Goal: Check status: Check status

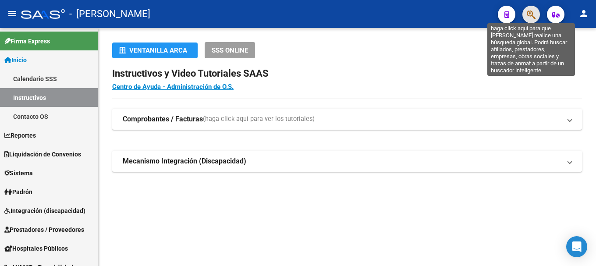
click at [532, 18] on icon "button" at bounding box center [530, 15] width 9 height 10
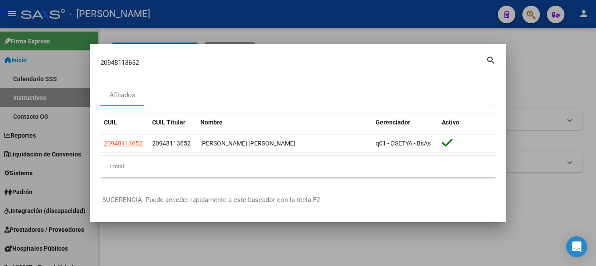
click at [198, 73] on div "20948113652 Buscar (apellido, dni, cuil, [PERSON_NAME], cuit, obra social) sear…" at bounding box center [298, 65] width 396 height 23
click at [205, 68] on div "20948113652 Buscar (apellido, dni, [PERSON_NAME], [PERSON_NAME], cuit, obra soc…" at bounding box center [292, 62] width 385 height 13
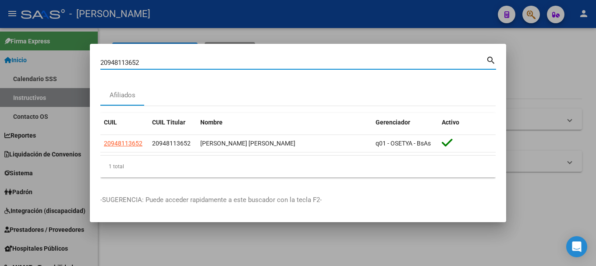
paste input "20948113652"
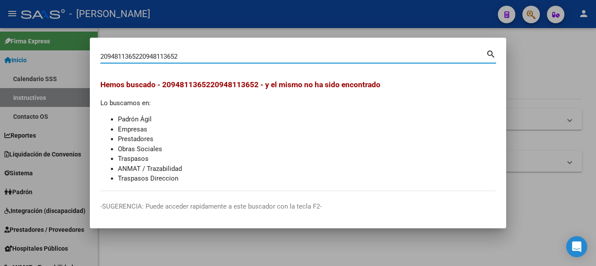
drag, startPoint x: 205, startPoint y: 57, endPoint x: 0, endPoint y: 60, distance: 205.0
click at [0, 60] on div "2094811365220948113652 Buscar (apellido, dni, cuil, nro traspaso, cuit, obra so…" at bounding box center [298, 133] width 596 height 266
paste input
type input "20948113652"
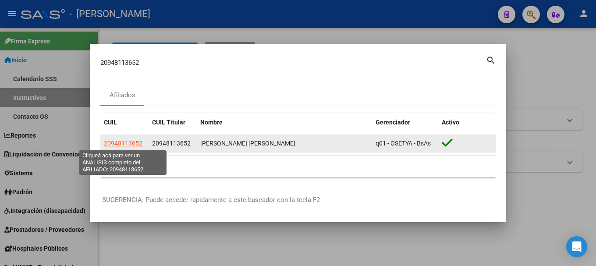
click at [127, 144] on span "20948113652" at bounding box center [123, 143] width 39 height 7
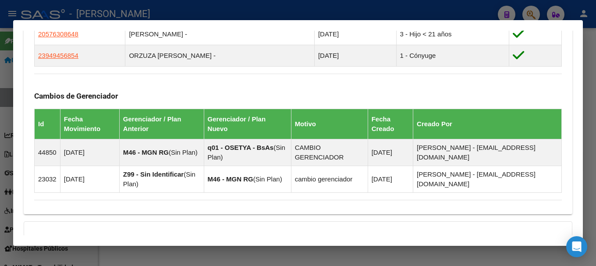
scroll to position [657, 0]
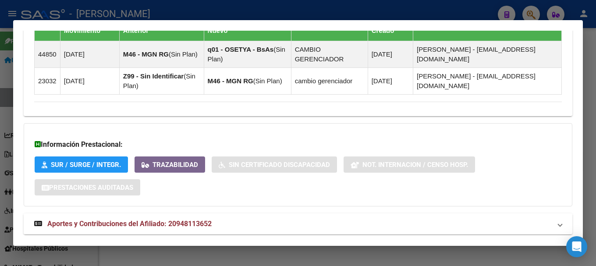
click at [209, 223] on span "Aportes y Contribuciones del Afiliado: 20948113652" at bounding box center [129, 223] width 164 height 8
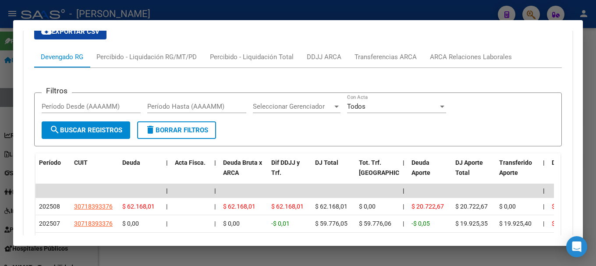
scroll to position [940, 0]
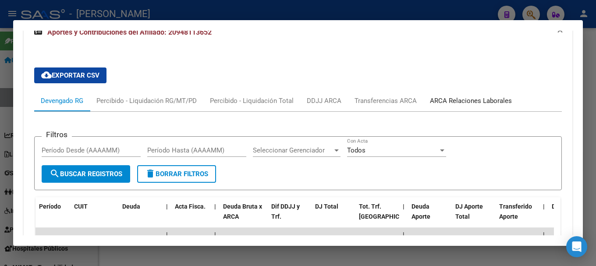
click at [472, 105] on div "ARCA Relaciones Laborales" at bounding box center [471, 101] width 82 height 10
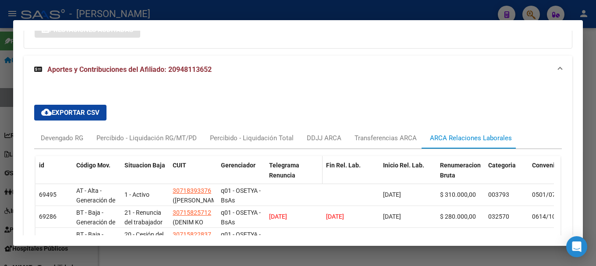
scroll to position [852, 0]
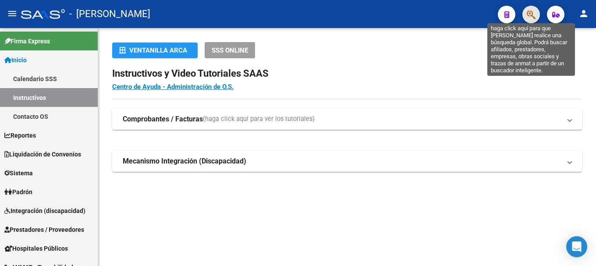
click at [527, 13] on icon "button" at bounding box center [530, 15] width 9 height 10
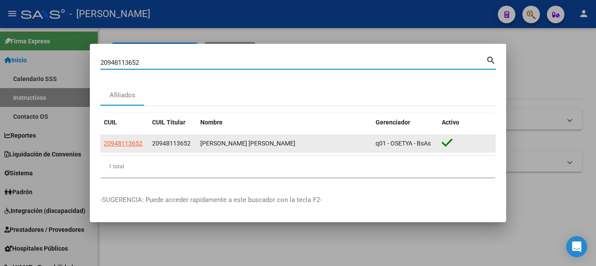
click at [136, 146] on span "20948113652" at bounding box center [123, 143] width 39 height 7
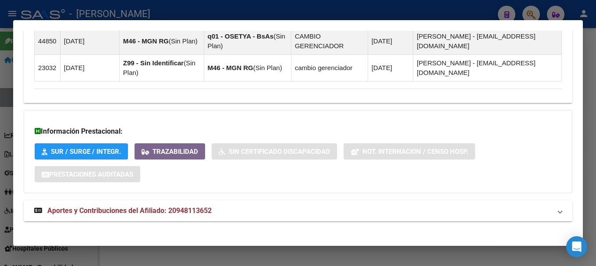
scroll to position [676, 0]
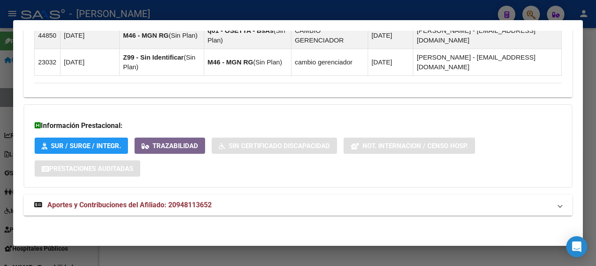
click at [197, 212] on mat-expansion-panel-header "Aportes y Contribuciones del Afiliado: 20948113652" at bounding box center [298, 204] width 548 height 21
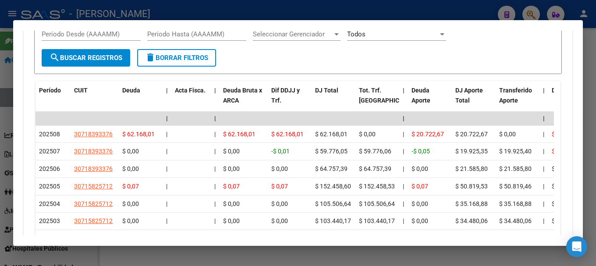
scroll to position [982, 0]
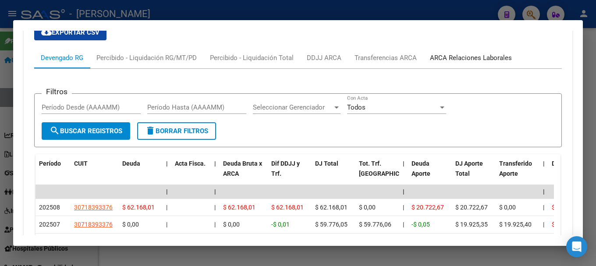
click at [448, 60] on div "ARCA Relaciones Laborales" at bounding box center [471, 58] width 82 height 10
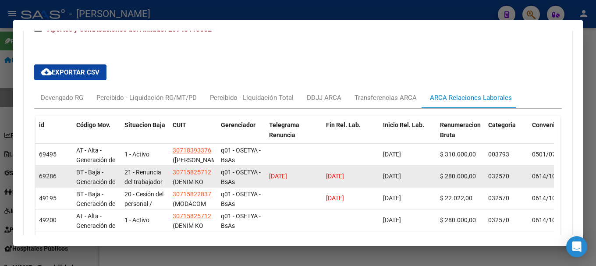
scroll to position [0, 0]
drag, startPoint x: 177, startPoint y: 181, endPoint x: 183, endPoint y: 184, distance: 6.5
click at [183, 184] on div "30715825712 (DENIM KO SRL)" at bounding box center [193, 176] width 41 height 18
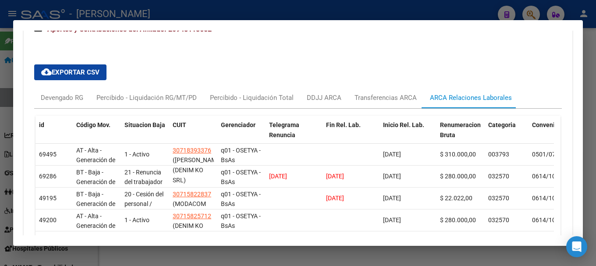
copy span "DENIM KO SRL"
click at [278, 14] on div at bounding box center [298, 133] width 596 height 266
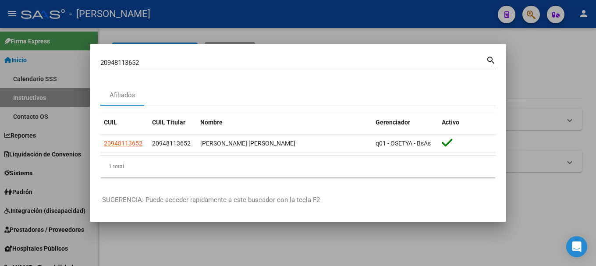
click at [149, 61] on input "20948113652" at bounding box center [292, 63] width 385 height 8
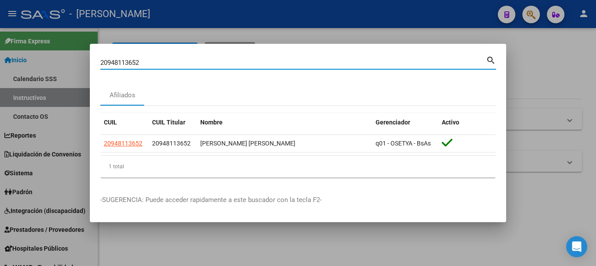
click at [149, 61] on input "20948113652" at bounding box center [292, 63] width 385 height 8
type input "35232692"
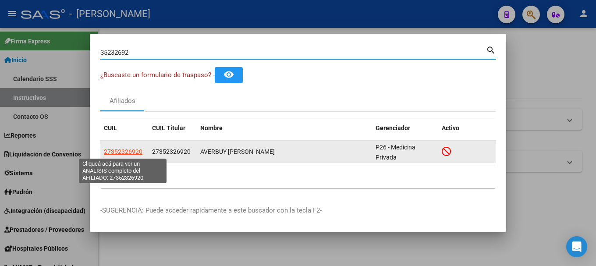
click at [138, 149] on span "27352326920" at bounding box center [123, 151] width 39 height 7
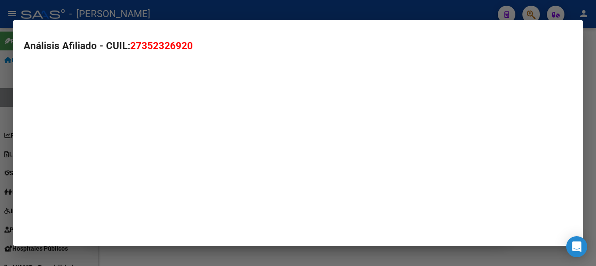
type textarea "27352326920"
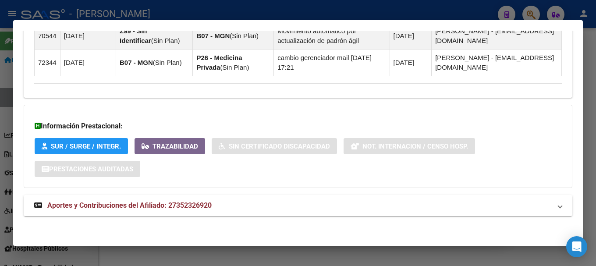
click at [252, 208] on mat-panel-title "Aportes y Contribuciones del Afiliado: 27352326920" at bounding box center [292, 205] width 517 height 11
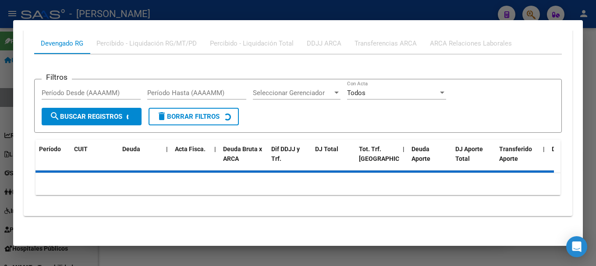
scroll to position [847, 0]
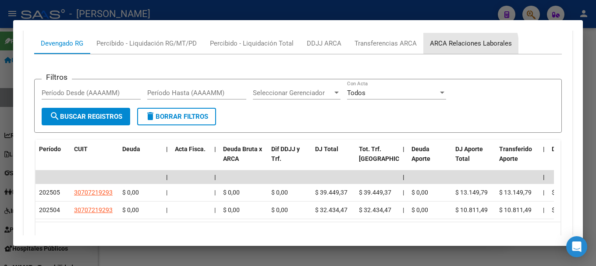
drag, startPoint x: 451, startPoint y: 49, endPoint x: 259, endPoint y: 120, distance: 204.1
click at [450, 49] on div "ARCA Relaciones Laborales" at bounding box center [470, 43] width 95 height 21
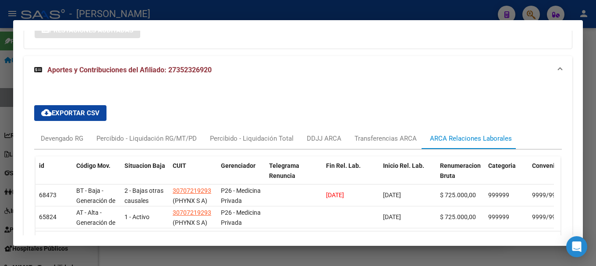
scroll to position [816, 0]
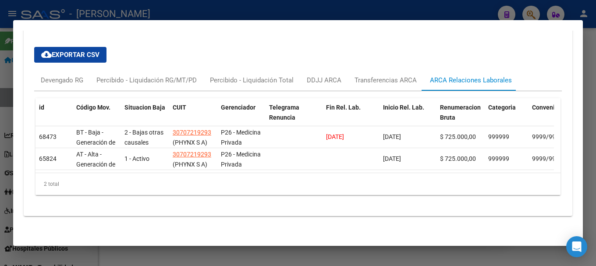
click at [191, 10] on div at bounding box center [298, 133] width 596 height 266
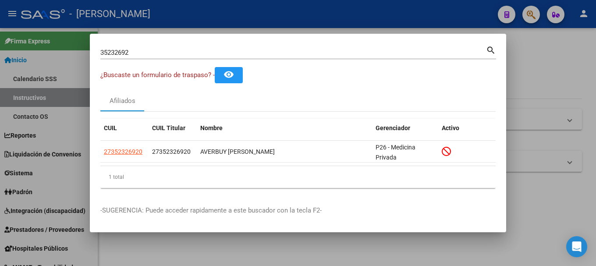
click at [177, 50] on input "35232692" at bounding box center [292, 53] width 385 height 8
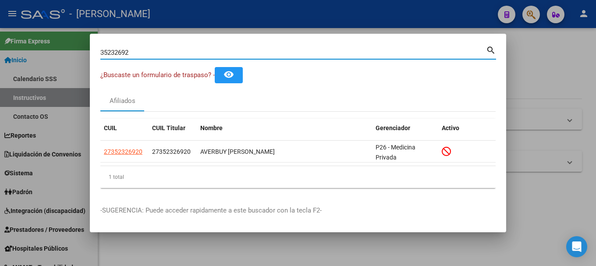
click at [177, 50] on input "35232692" at bounding box center [292, 53] width 385 height 8
type input "albarracin lorena"
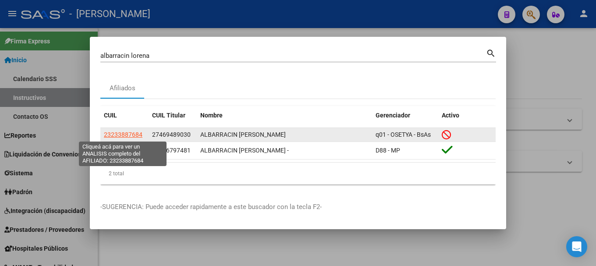
click at [136, 131] on span "23233887684" at bounding box center [123, 134] width 39 height 7
type textarea "23233887684"
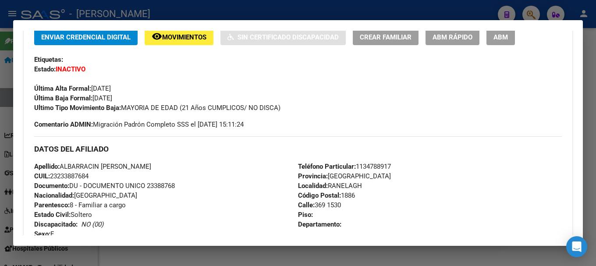
scroll to position [307, 0]
